Goal: Use online tool/utility

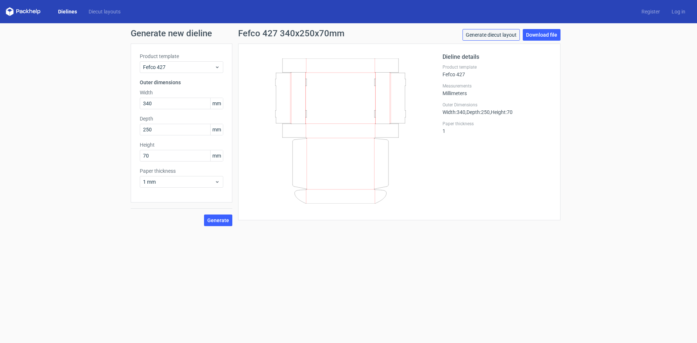
click at [499, 33] on link "Generate diecut layout" at bounding box center [491, 35] width 57 height 12
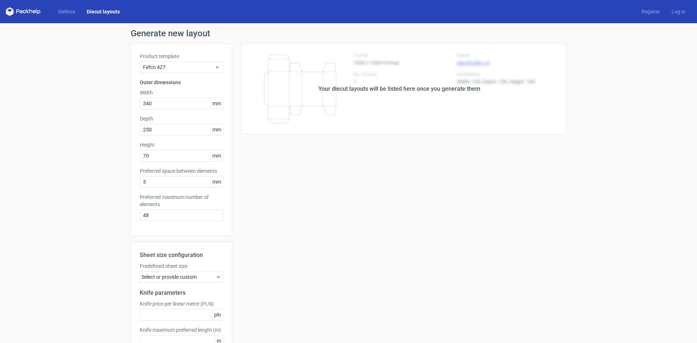
click at [493, 114] on div "Your diecut layouts will be listed here once you generate them" at bounding box center [399, 89] width 334 height 91
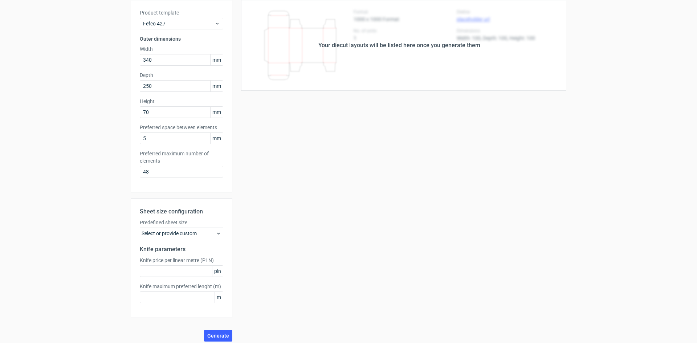
scroll to position [48, 0]
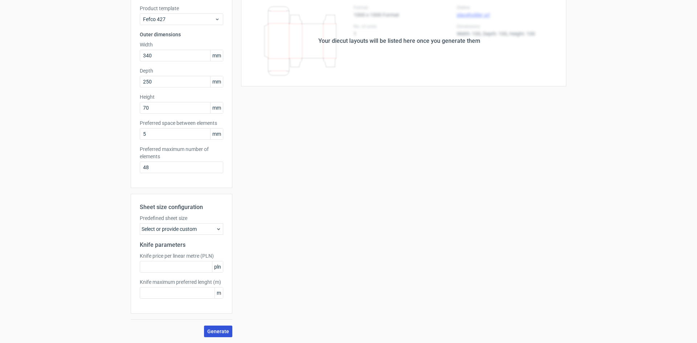
click at [214, 331] on span "Generate" at bounding box center [218, 331] width 22 height 5
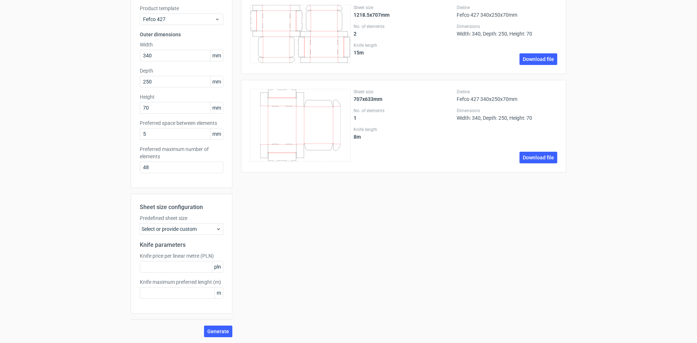
click at [216, 231] on icon at bounding box center [219, 229] width 6 height 6
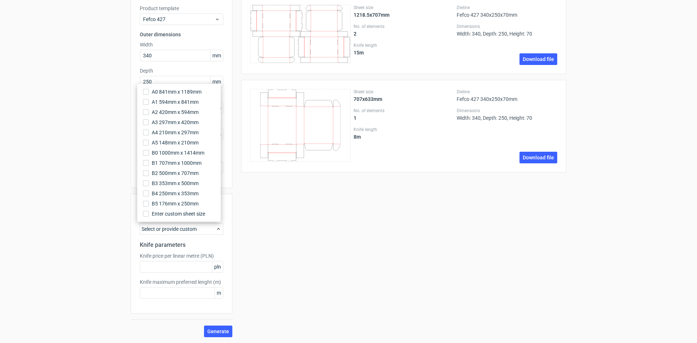
click at [306, 235] on div "Sheet size 1218.5x707mm No. of elements 2 Knife length 15 m Dieline Fefco 427 3…" at bounding box center [399, 167] width 334 height 342
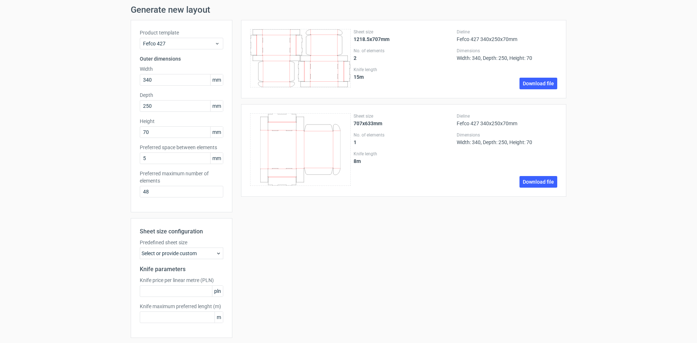
scroll to position [0, 0]
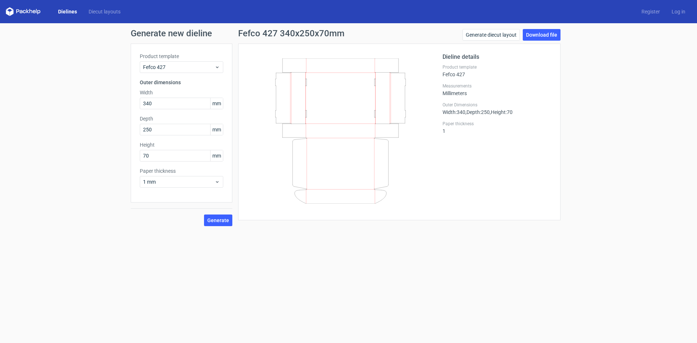
drag, startPoint x: 543, startPoint y: 35, endPoint x: 543, endPoint y: 44, distance: 8.7
click at [543, 35] on link "Download file" at bounding box center [542, 35] width 38 height 12
click at [218, 221] on span "Generate" at bounding box center [218, 220] width 22 height 5
drag, startPoint x: 345, startPoint y: 86, endPoint x: 502, endPoint y: 159, distance: 172.8
click at [502, 155] on div "Dieline details Product template Fefco 427 Measurements Millimeters Outer Dimen…" at bounding box center [497, 132] width 109 height 159
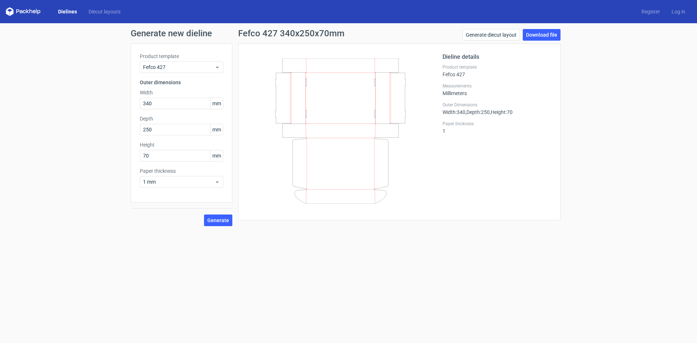
drag, startPoint x: 385, startPoint y: 98, endPoint x: 502, endPoint y: 199, distance: 154.5
click at [502, 199] on div "Dieline details Product template Fefco 427 Measurements Millimeters Outer Dimen…" at bounding box center [497, 132] width 109 height 159
